Goal: Information Seeking & Learning: Learn about a topic

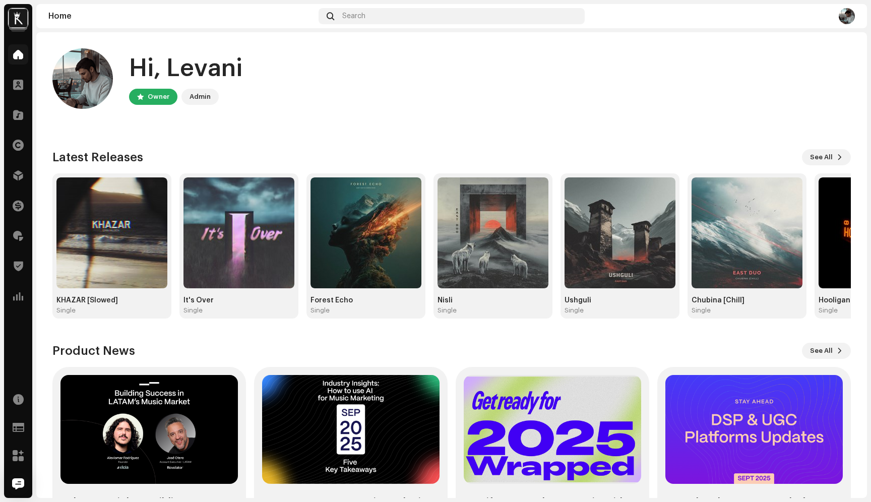
click at [23, 16] on img at bounding box center [18, 18] width 20 height 20
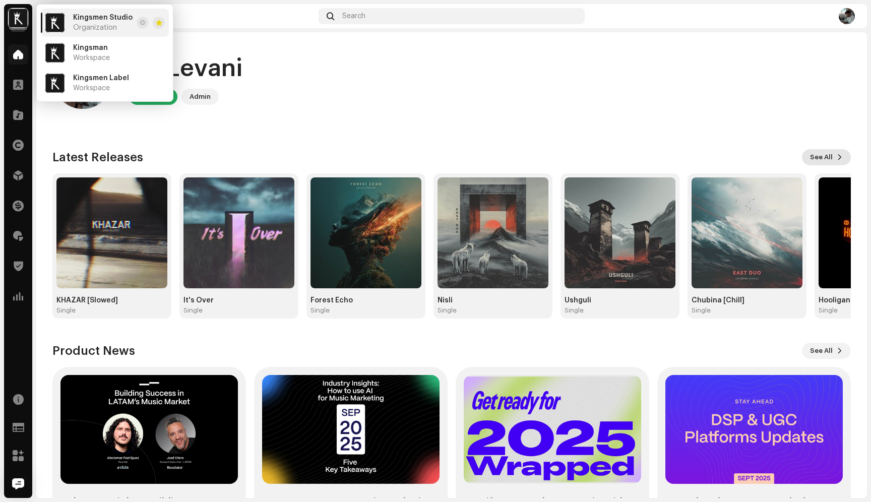
click at [816, 163] on span "See All" at bounding box center [821, 157] width 23 height 20
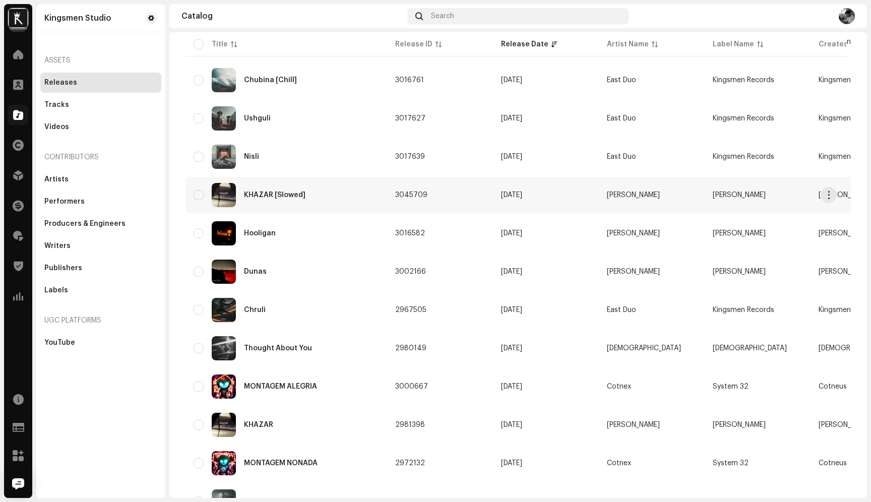
scroll to position [176, 0]
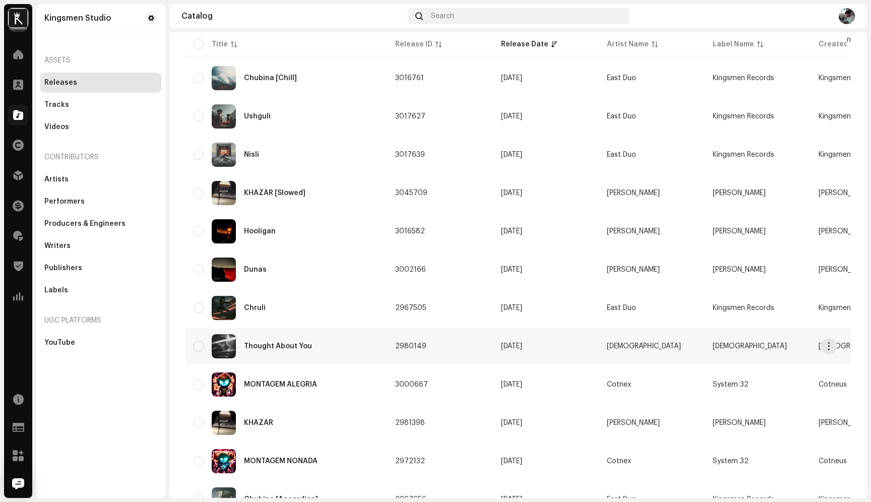
click at [277, 348] on div "Thought About You" at bounding box center [278, 346] width 68 height 7
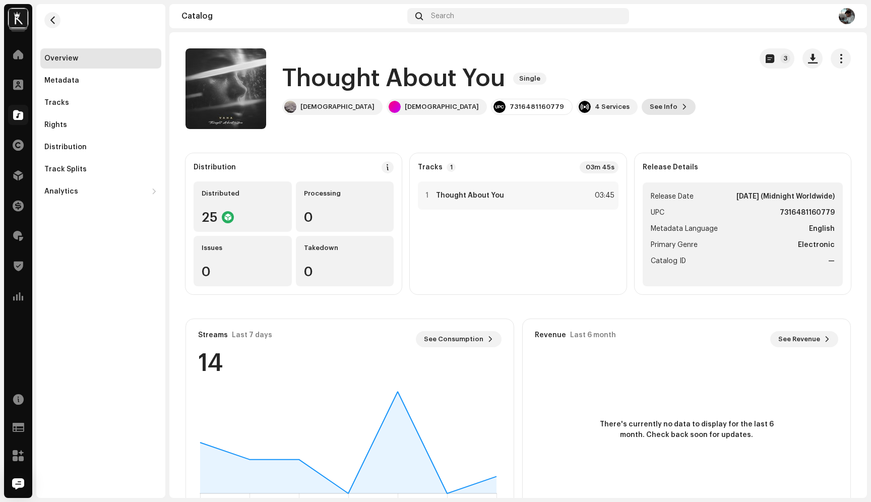
click at [650, 108] on span "See Info" at bounding box center [664, 107] width 28 height 20
click at [648, 101] on div "Thought About You 2980149 Metadata Distribution Metadata Language English Relea…" at bounding box center [435, 251] width 871 height 502
click at [836, 55] on span "button" at bounding box center [841, 58] width 10 height 8
click at [642, 77] on div "Thought About You Single VAHA VAHA 7316481160779 4 Services See Info 3" at bounding box center [465, 88] width 558 height 81
click at [49, 17] on span "button" at bounding box center [53, 20] width 8 height 8
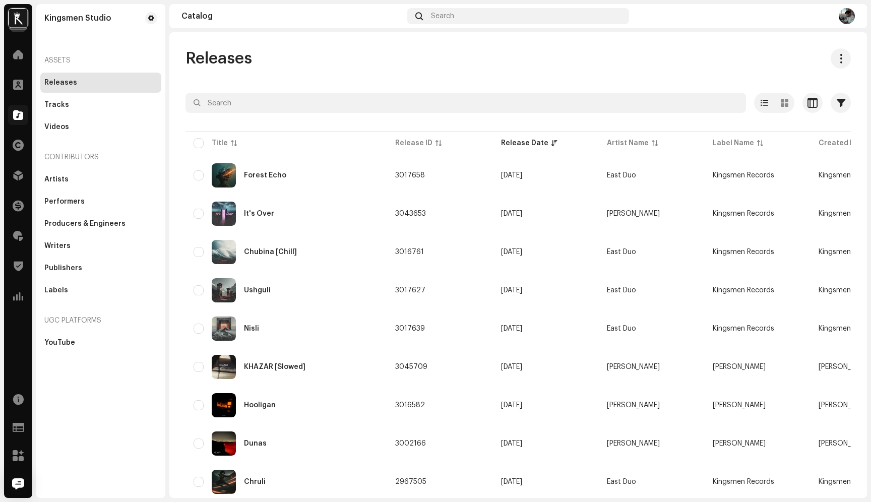
click at [14, 17] on img at bounding box center [18, 18] width 20 height 20
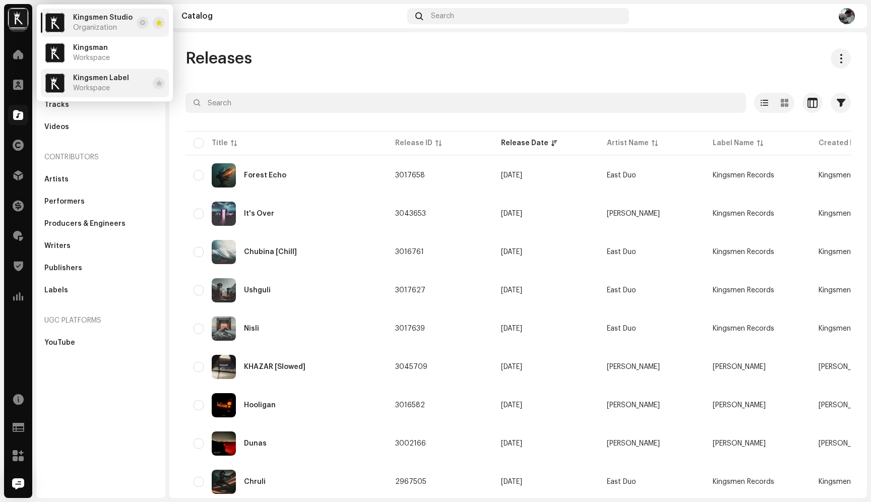
click at [105, 77] on span "Kingsmen Label" at bounding box center [101, 78] width 56 height 8
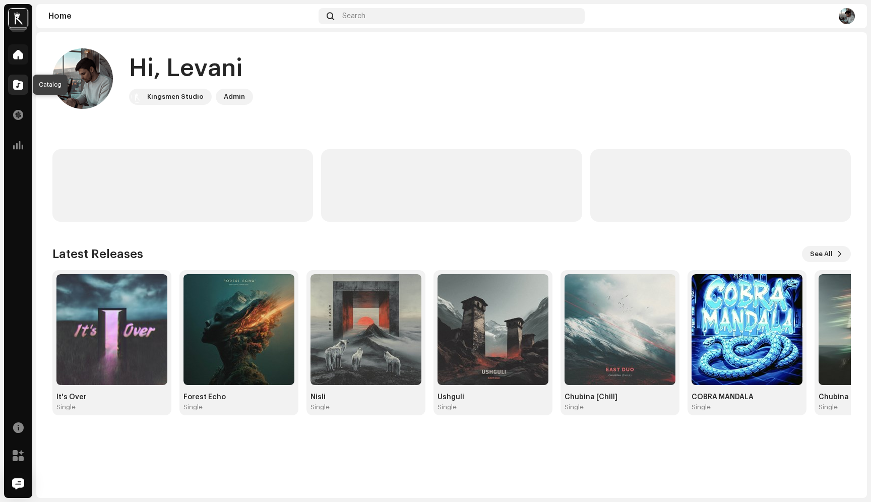
click at [18, 83] on span at bounding box center [18, 85] width 10 height 8
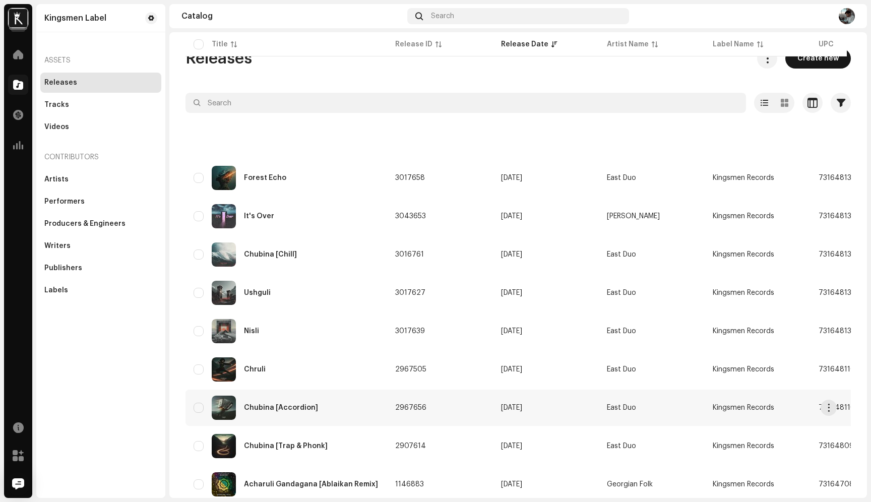
scroll to position [173, 0]
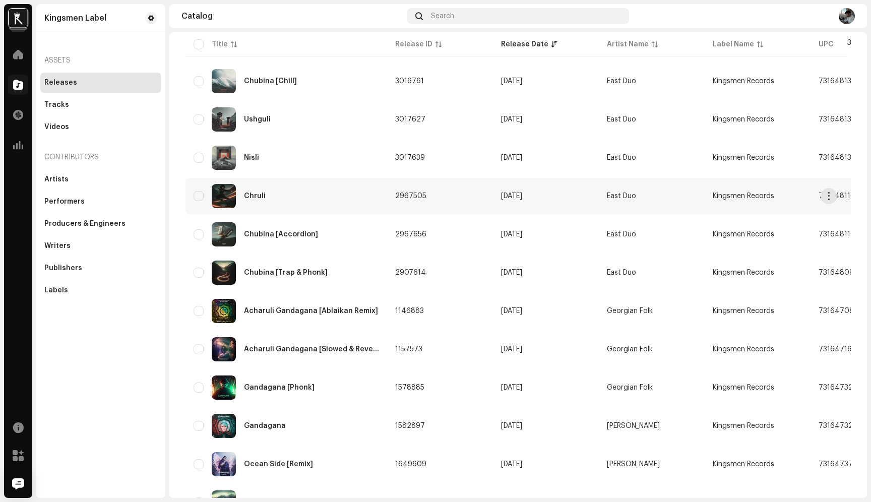
click at [253, 191] on div "Chruli" at bounding box center [287, 196] width 186 height 24
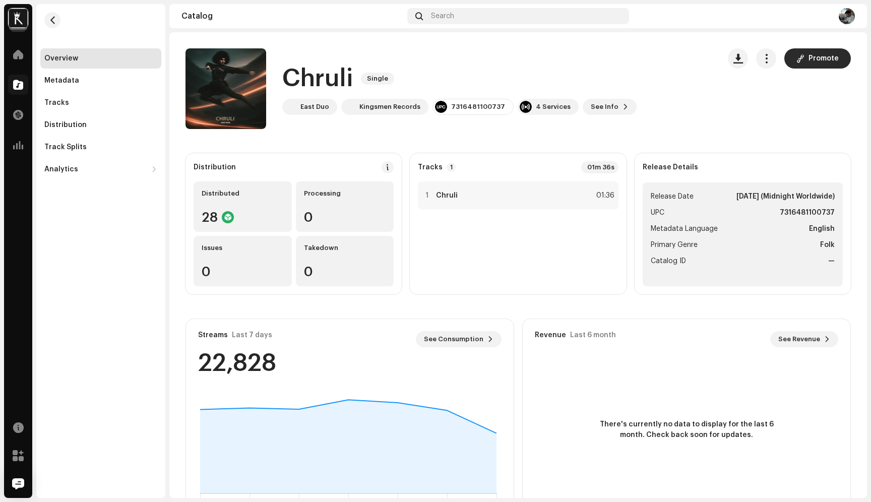
click at [819, 58] on span "Promote" at bounding box center [824, 58] width 30 height 20
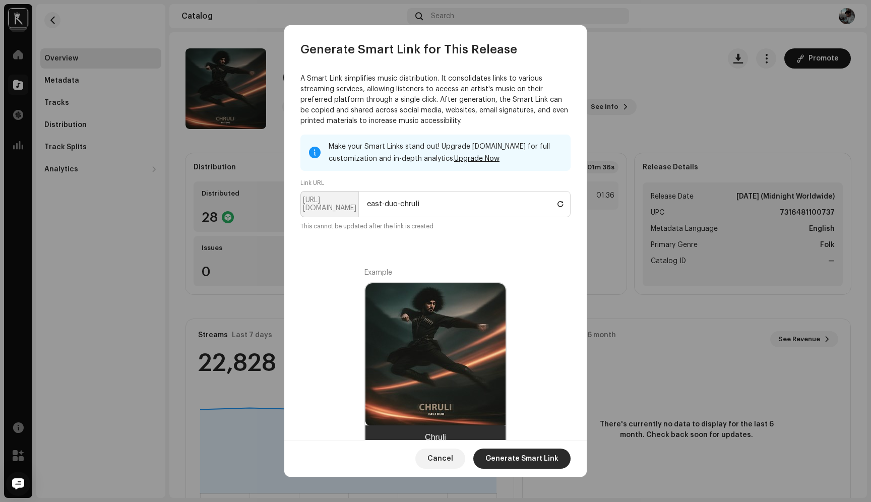
click at [506, 457] on span "Generate Smart Link" at bounding box center [521, 459] width 73 height 20
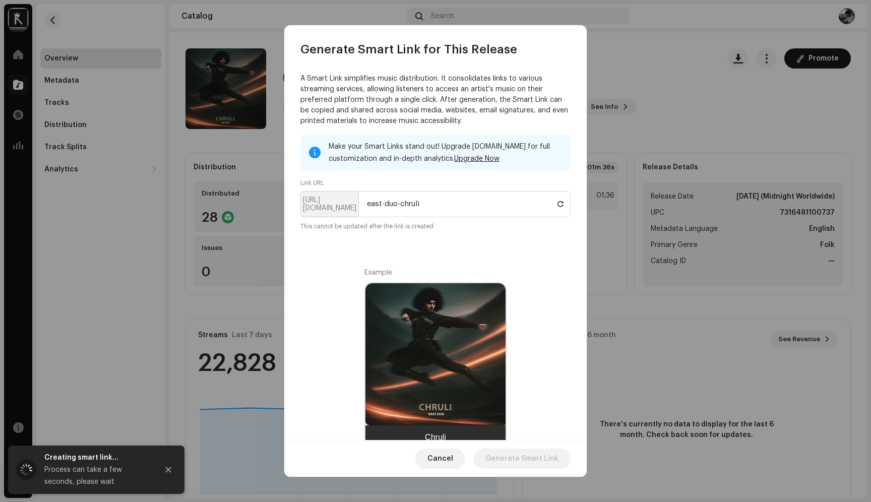
scroll to position [6, 0]
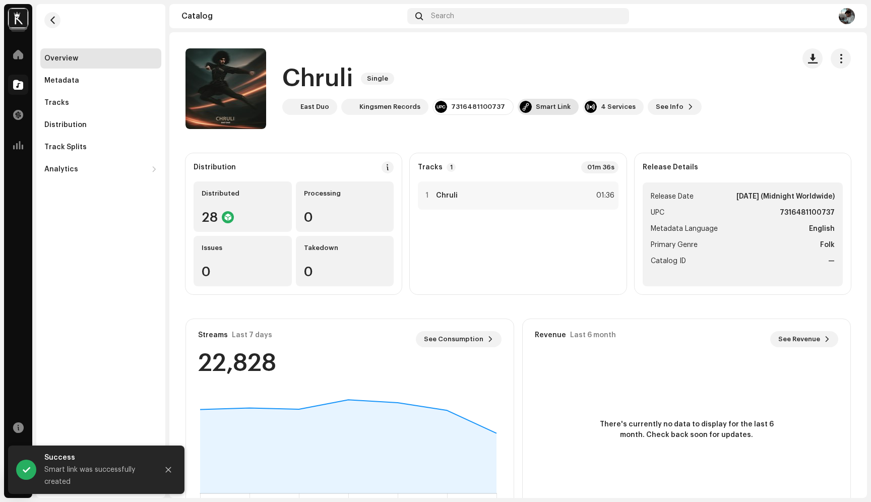
click at [536, 110] on div "Smart Link" at bounding box center [553, 107] width 35 height 8
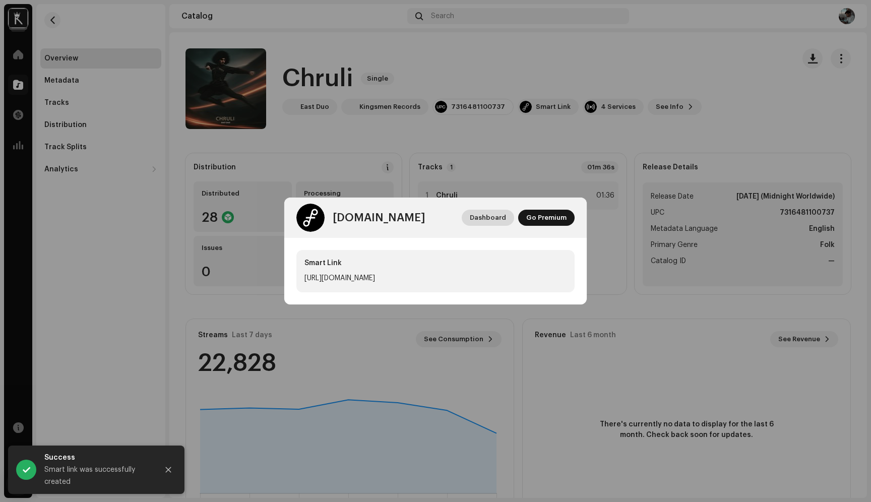
click at [499, 216] on span "Dashboard" at bounding box center [488, 218] width 36 height 20
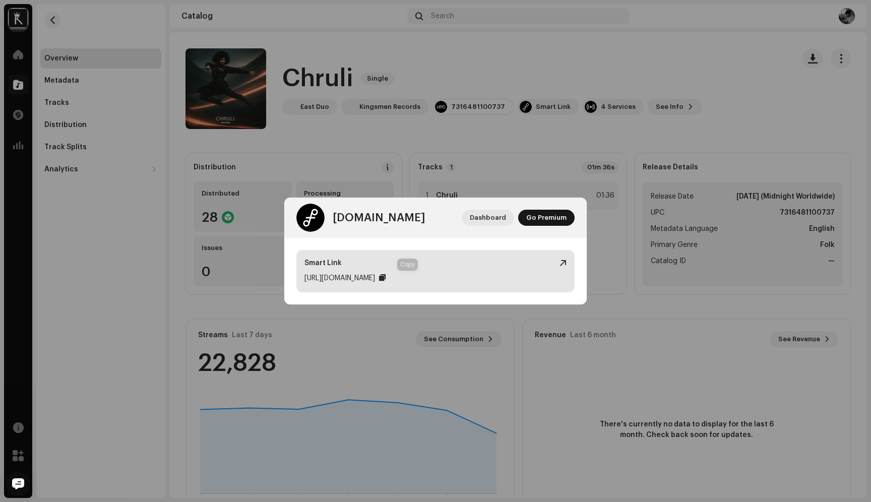
click at [386, 278] on div at bounding box center [382, 278] width 7 height 8
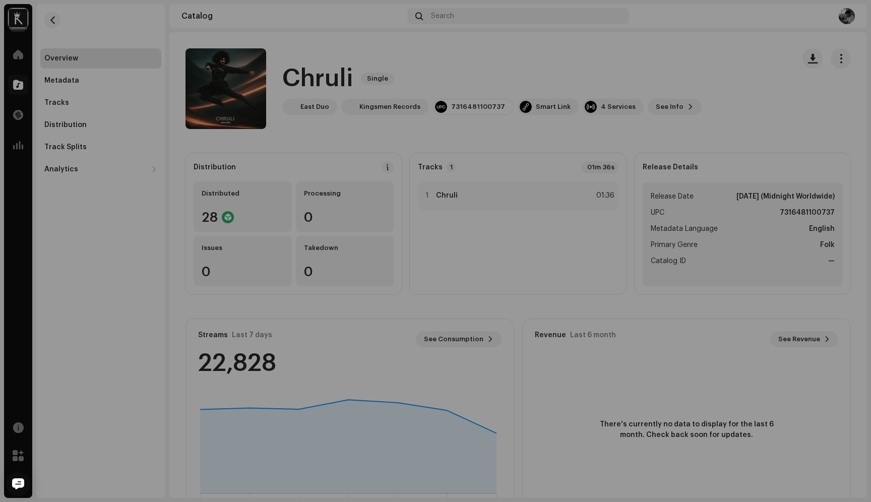
click at [534, 175] on div "feature.fm Dashboard Go Premium Smart Link https://ffm.to/east-duo-chruli" at bounding box center [435, 251] width 871 height 502
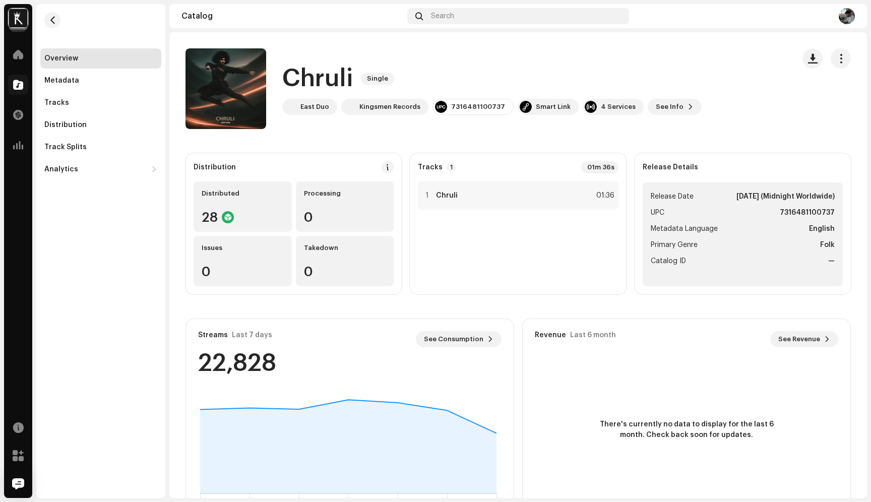
click at [20, 25] on img at bounding box center [18, 18] width 20 height 20
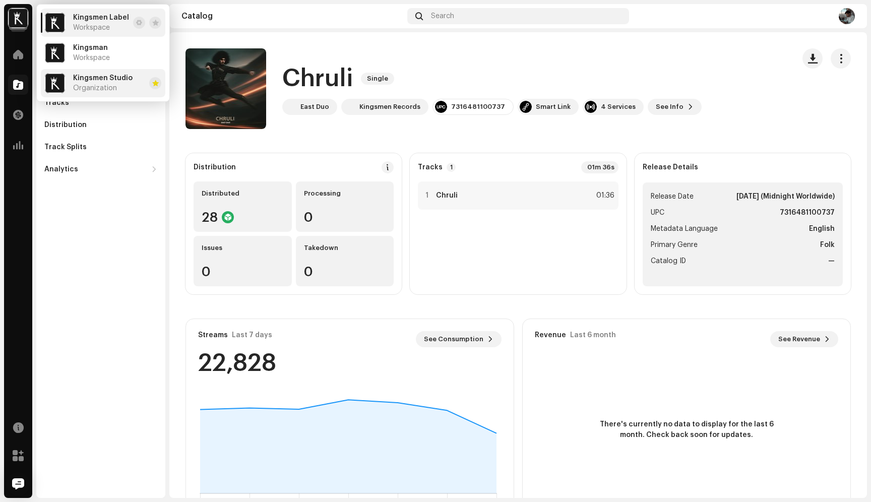
click at [98, 84] on div "Kingsmen Studio Organization" at bounding box center [102, 83] width 59 height 18
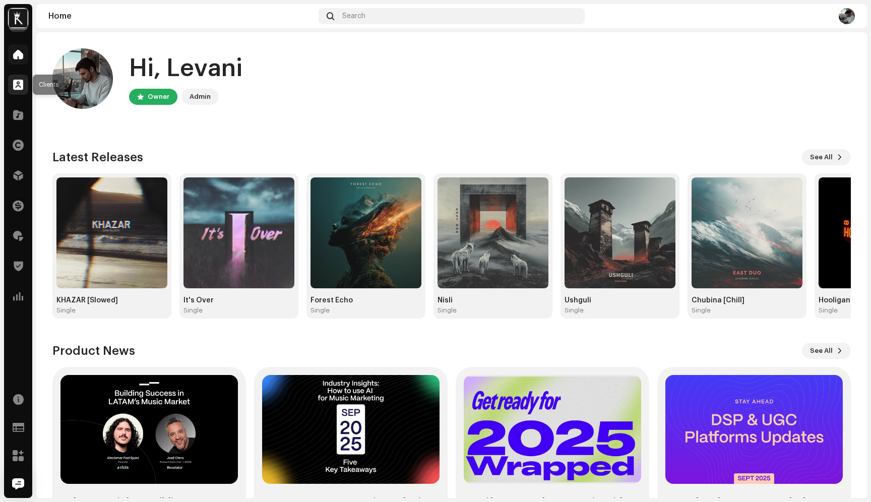
click at [25, 93] on div at bounding box center [18, 85] width 20 height 20
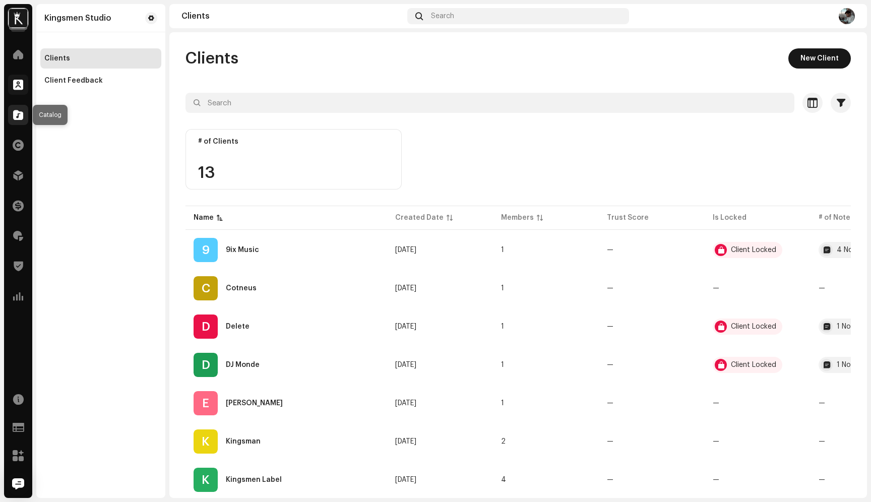
click at [17, 111] on span at bounding box center [18, 115] width 10 height 8
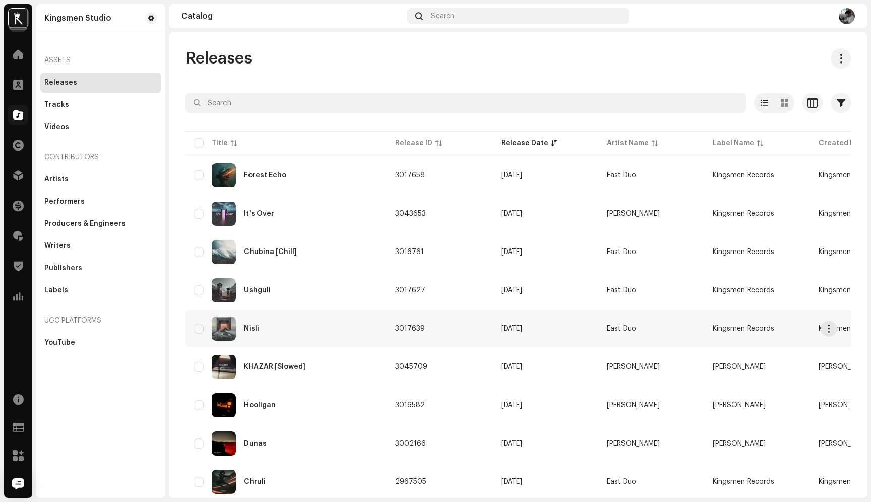
click at [260, 317] on div "Nisli" at bounding box center [287, 329] width 186 height 24
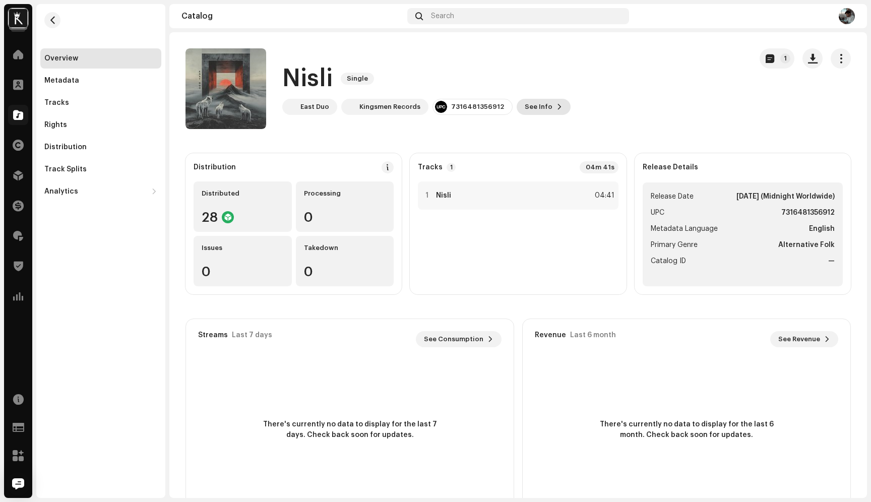
click at [525, 107] on span "See Info" at bounding box center [539, 107] width 28 height 20
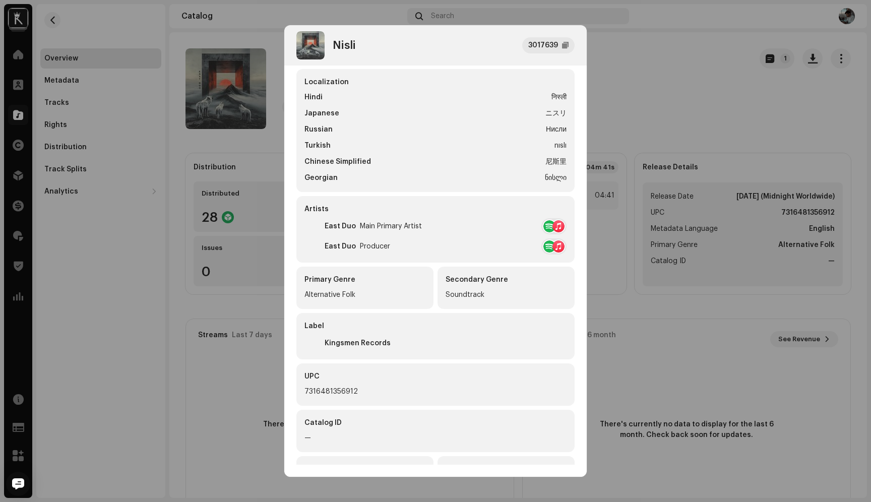
scroll to position [171, 0]
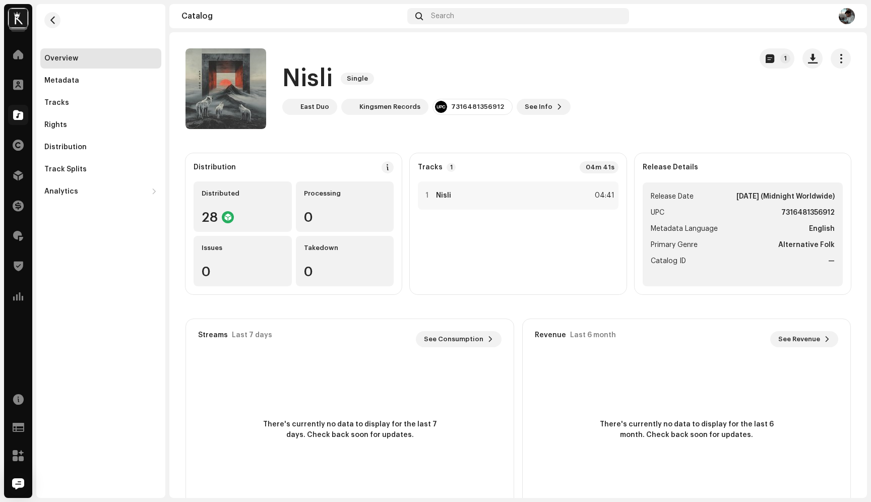
click at [634, 263] on div "Nisli 3017639 Metadata Distribution Metadata Language English Release Title Nis…" at bounding box center [435, 251] width 871 height 502
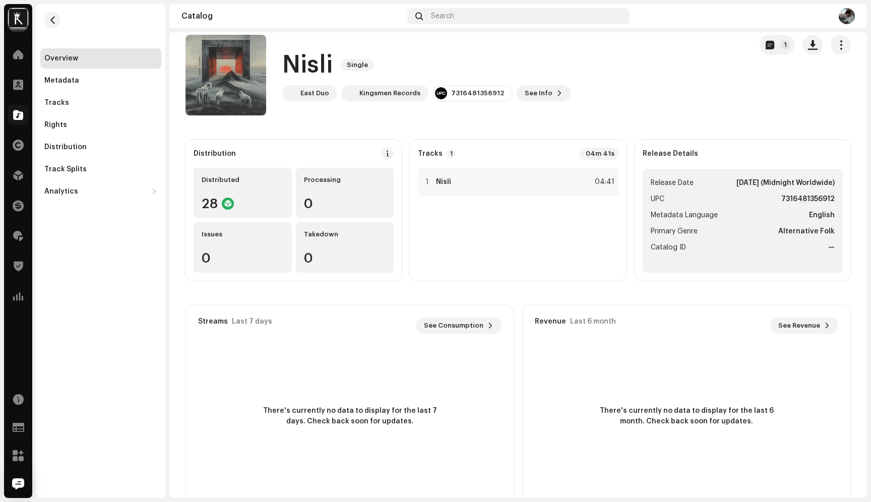
scroll to position [38, 0]
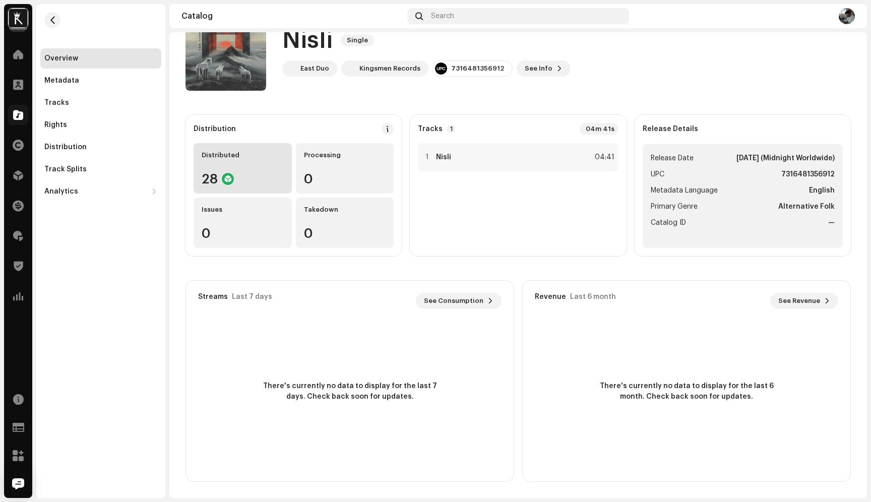
click at [248, 165] on div "Distributed 28" at bounding box center [243, 168] width 98 height 50
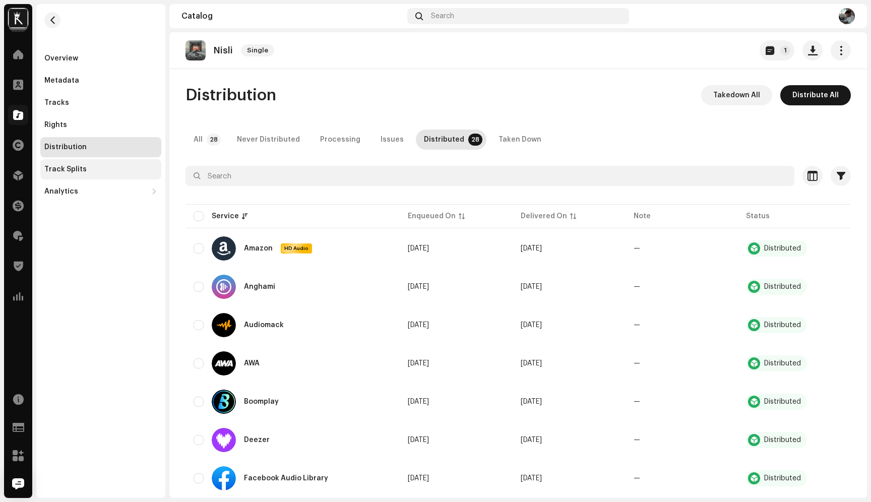
click at [112, 169] on div "Track Splits" at bounding box center [100, 169] width 113 height 8
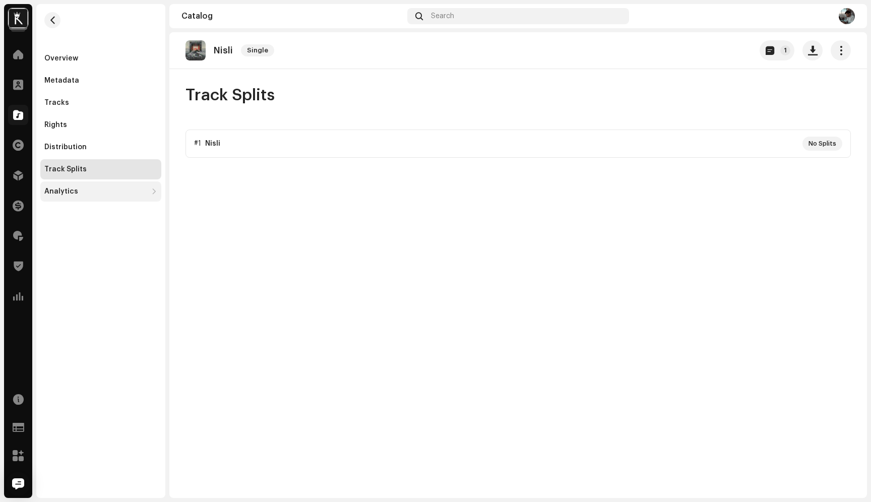
click at [108, 186] on div "Analytics" at bounding box center [100, 191] width 121 height 20
click at [244, 163] on div "Nisli Single 1 Track Splits #1 Nisli No Splits" at bounding box center [518, 265] width 698 height 466
click at [289, 150] on p-accordion "#1 Nisli No Splits" at bounding box center [518, 144] width 665 height 28
click at [224, 141] on p-accordion "#1 Nisli No Splits" at bounding box center [518, 144] width 665 height 28
click at [843, 54] on span "button" at bounding box center [841, 50] width 10 height 8
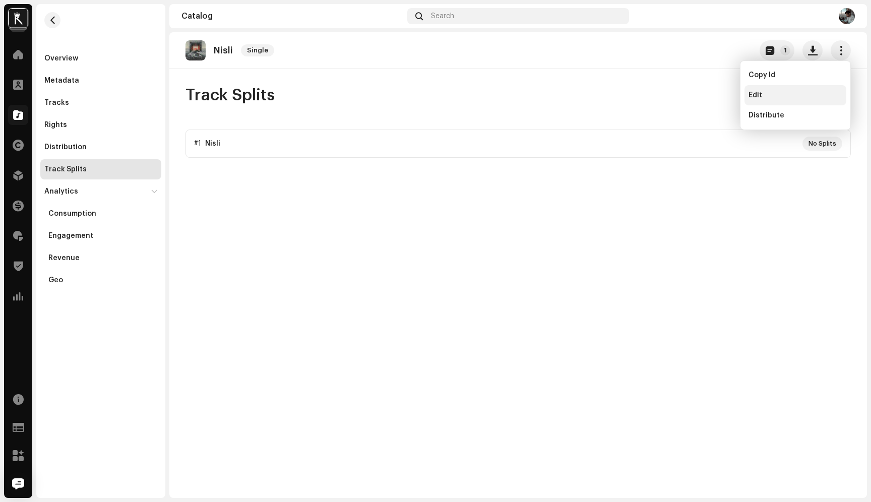
click at [799, 96] on div "Edit" at bounding box center [796, 95] width 94 height 8
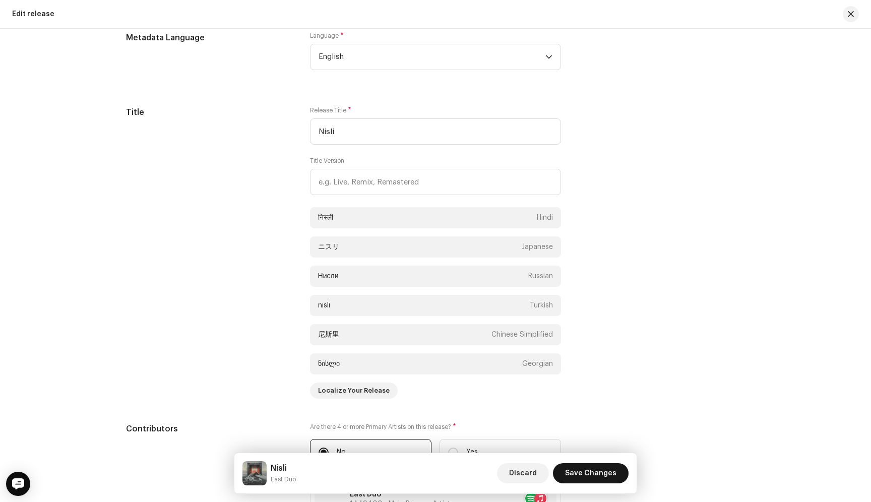
scroll to position [605, 0]
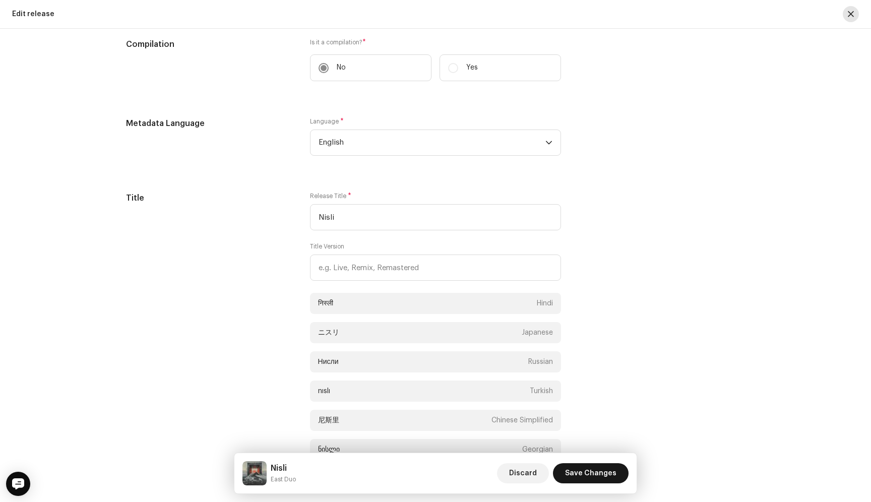
click at [849, 14] on span "button" at bounding box center [851, 14] width 6 height 8
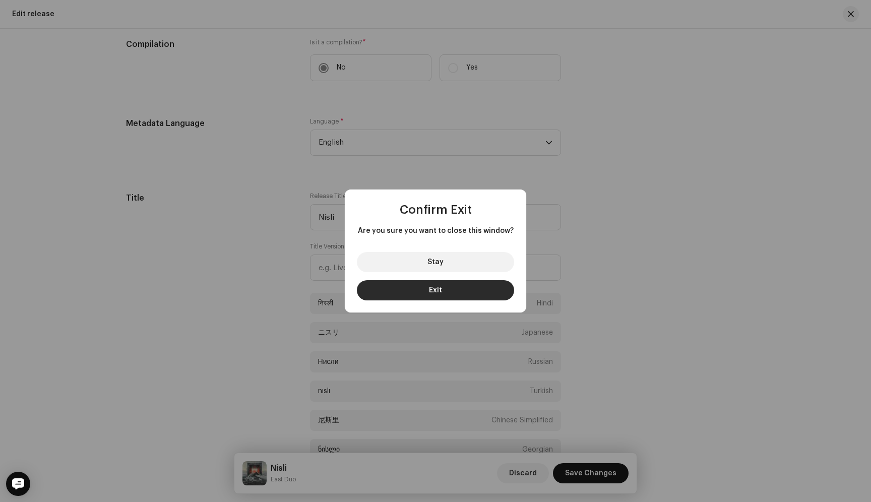
click at [462, 294] on button "Exit" at bounding box center [435, 290] width 157 height 20
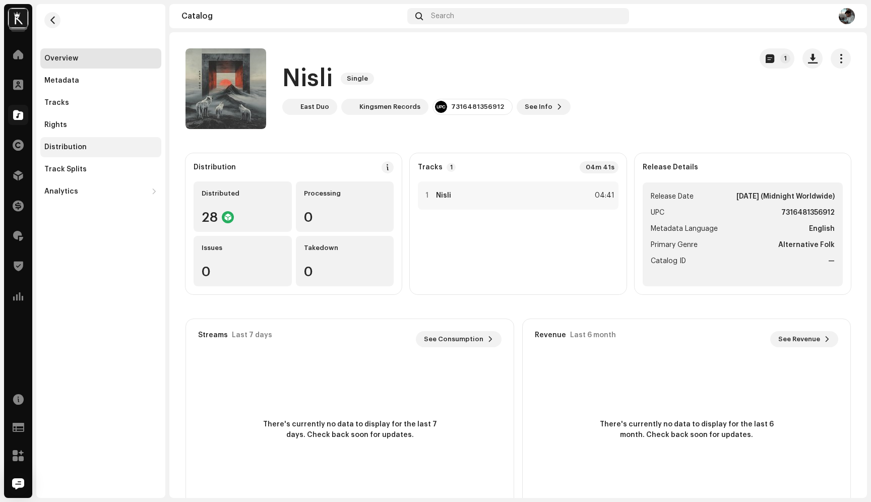
click at [88, 141] on div "Distribution" at bounding box center [100, 147] width 121 height 20
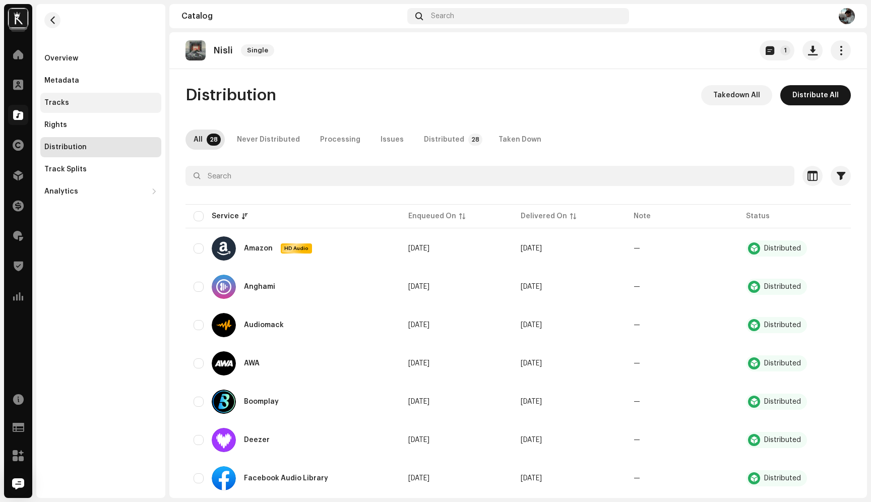
click at [115, 112] on div "Tracks" at bounding box center [100, 103] width 121 height 20
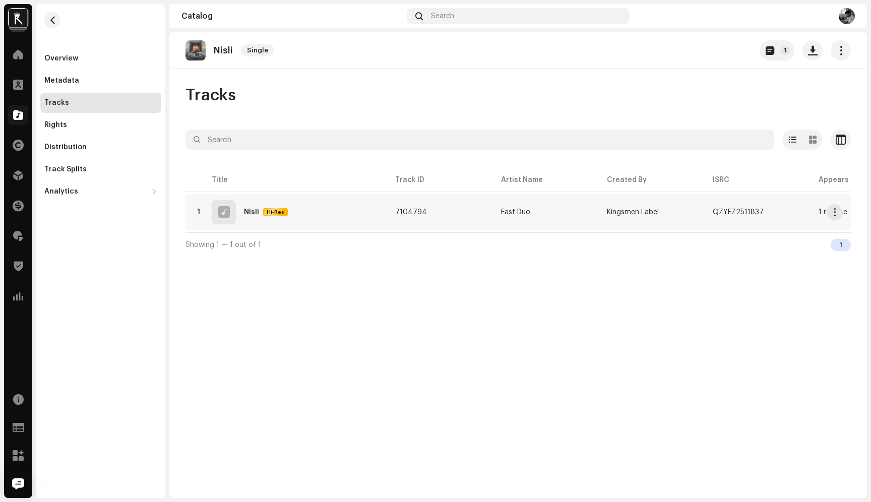
click at [291, 217] on div "1 Nisli Hi-Res" at bounding box center [287, 212] width 186 height 24
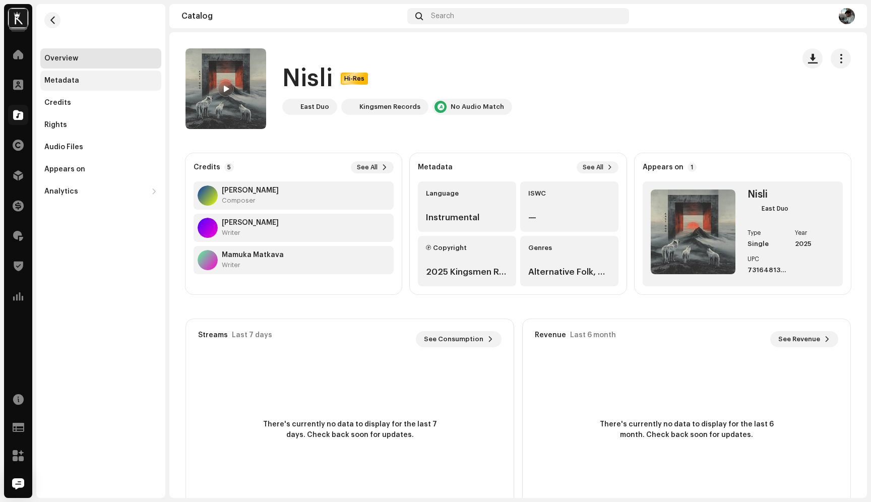
click at [90, 78] on div "Metadata" at bounding box center [100, 81] width 113 height 8
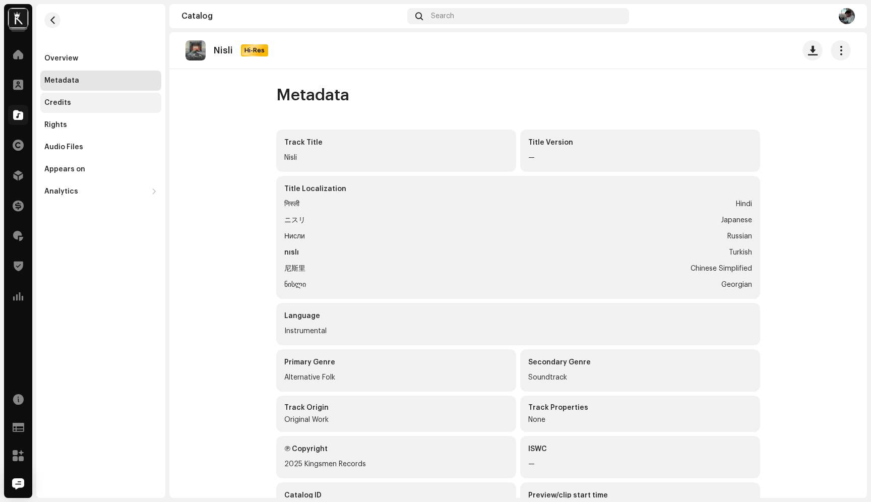
click at [91, 107] on div "Credits" at bounding box center [100, 103] width 121 height 20
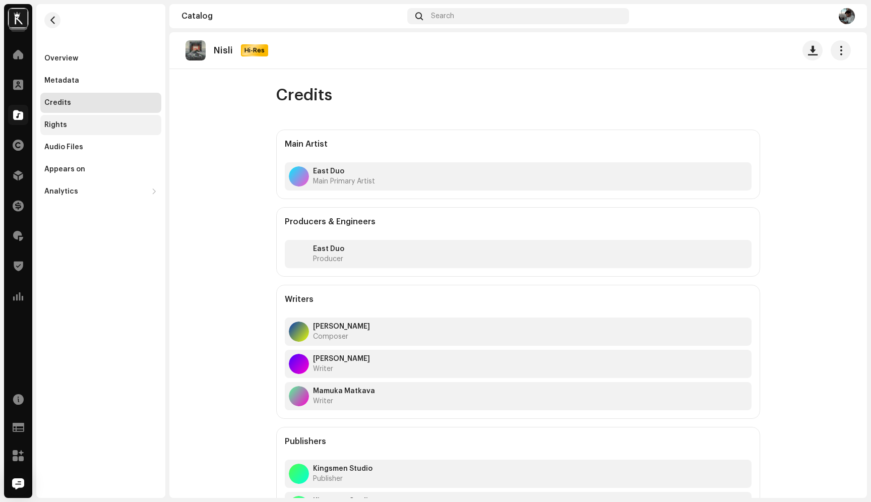
click at [87, 130] on div "Rights" at bounding box center [100, 125] width 121 height 20
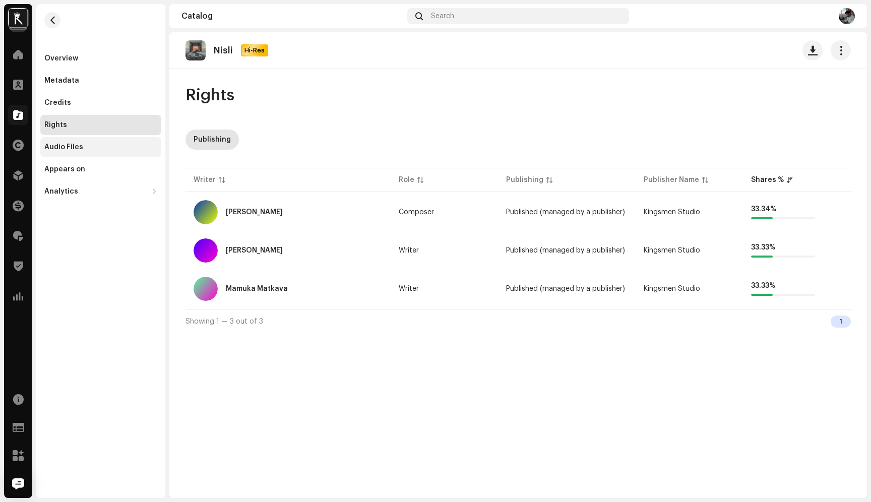
click at [87, 147] on div "Audio Files" at bounding box center [100, 147] width 113 height 8
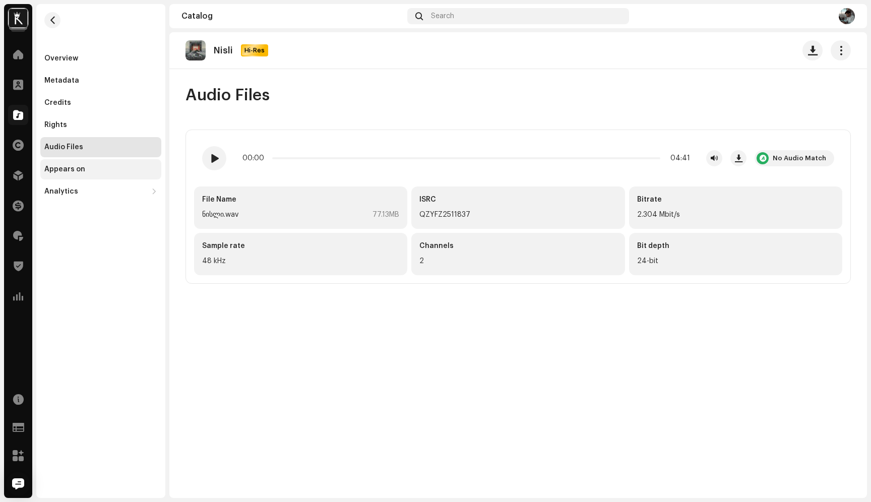
click at [84, 167] on div "Appears on" at bounding box center [100, 169] width 113 height 8
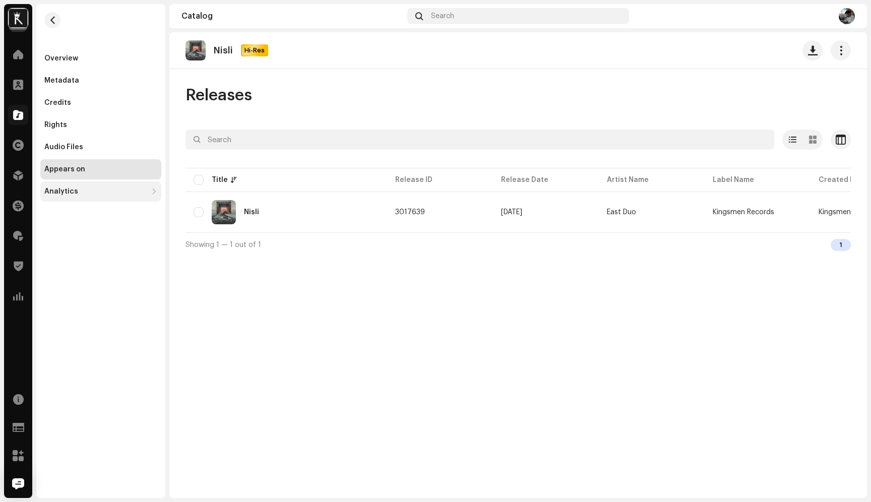
click at [81, 185] on div "Analytics" at bounding box center [100, 191] width 121 height 20
click at [79, 206] on div "Consumption" at bounding box center [100, 214] width 121 height 20
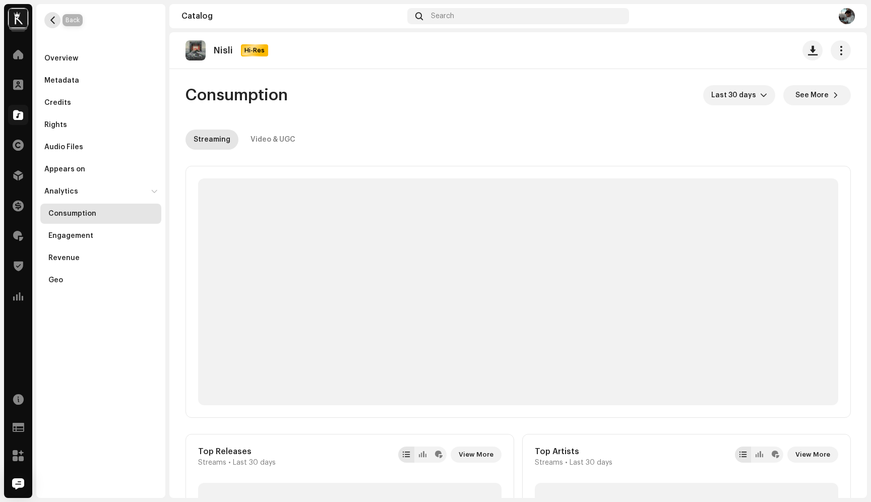
click at [52, 21] on span "button" at bounding box center [53, 20] width 8 height 8
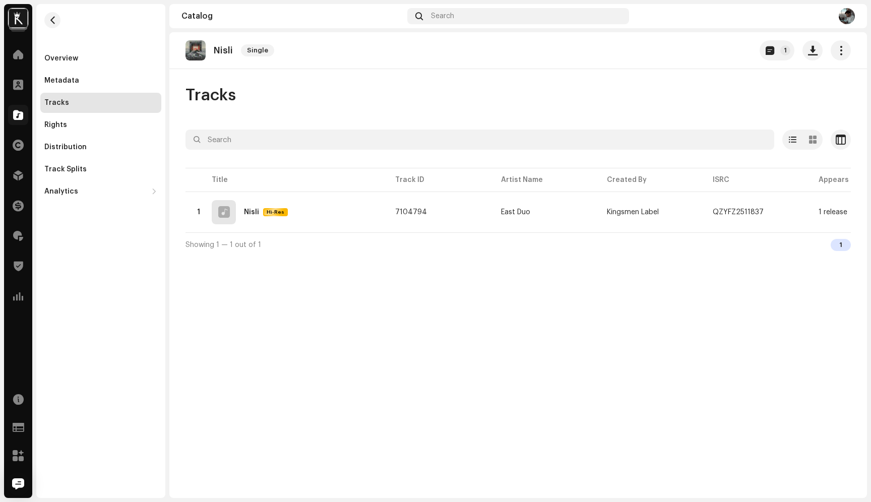
click at [20, 15] on img at bounding box center [18, 18] width 20 height 20
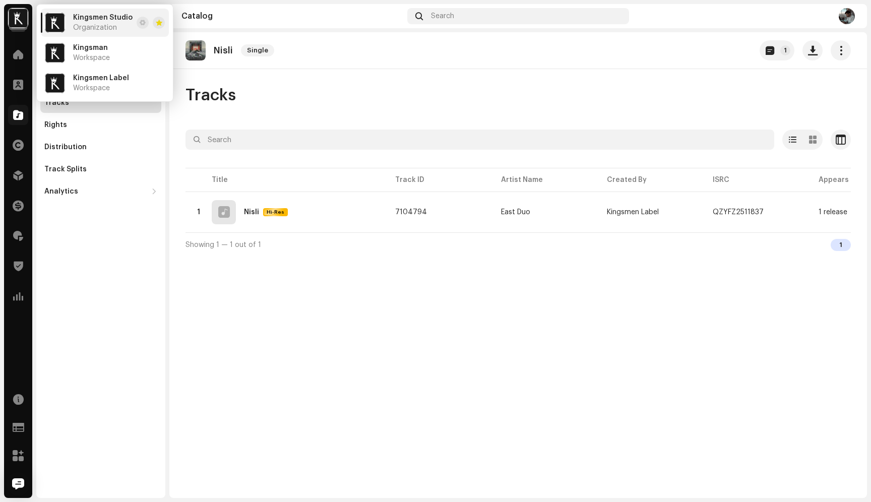
click at [534, 296] on div "Nisli Single 1 Tracks Selected 0 Options Filters Distribution status In progres…" at bounding box center [518, 265] width 698 height 466
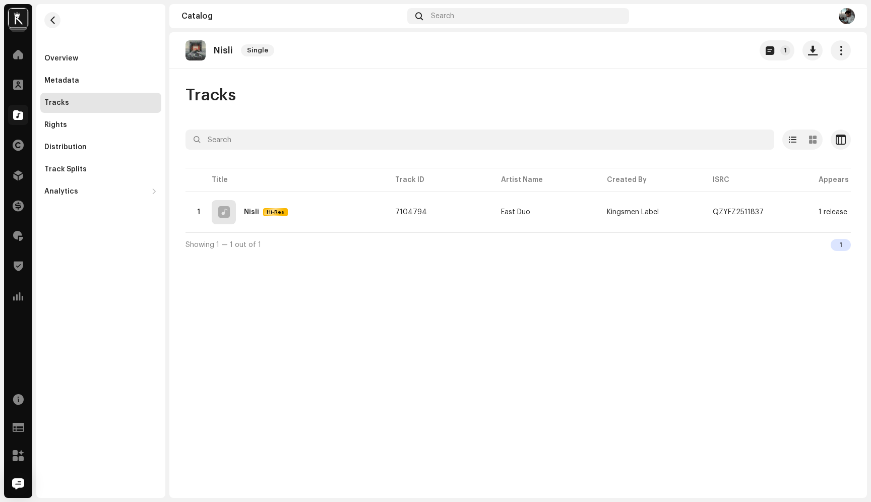
click at [9, 15] on img at bounding box center [18, 18] width 20 height 20
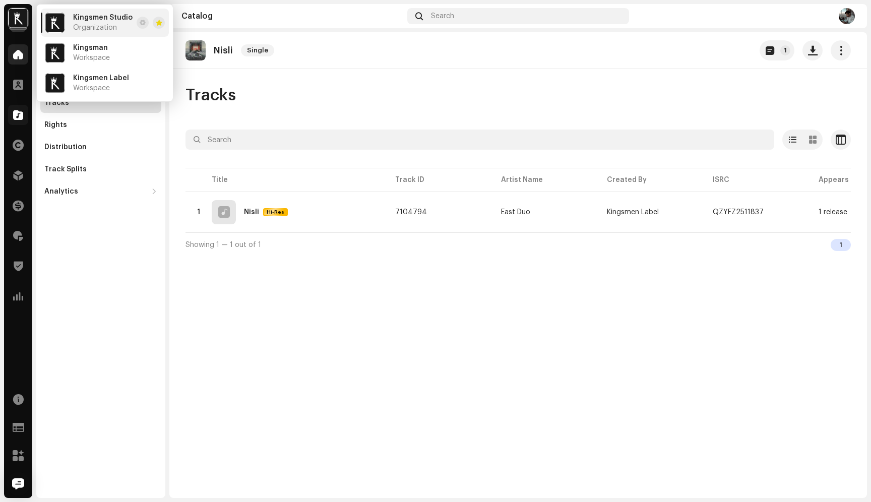
click at [20, 51] on span at bounding box center [18, 54] width 10 height 8
